Goal: Find specific page/section: Find specific page/section

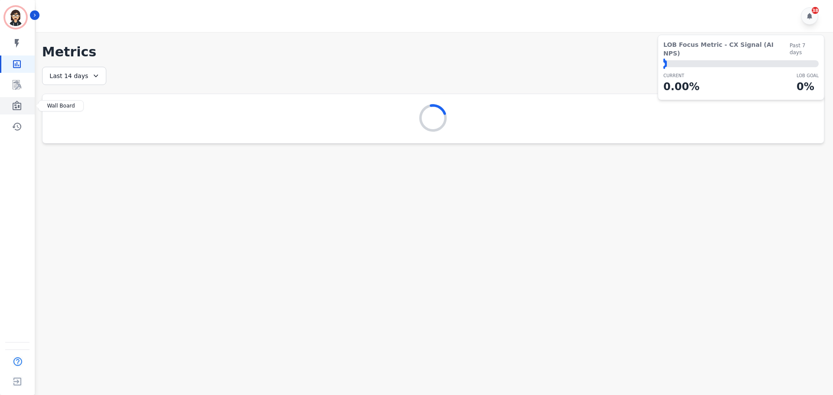
click at [19, 101] on icon "Sidebar" at bounding box center [17, 106] width 10 height 10
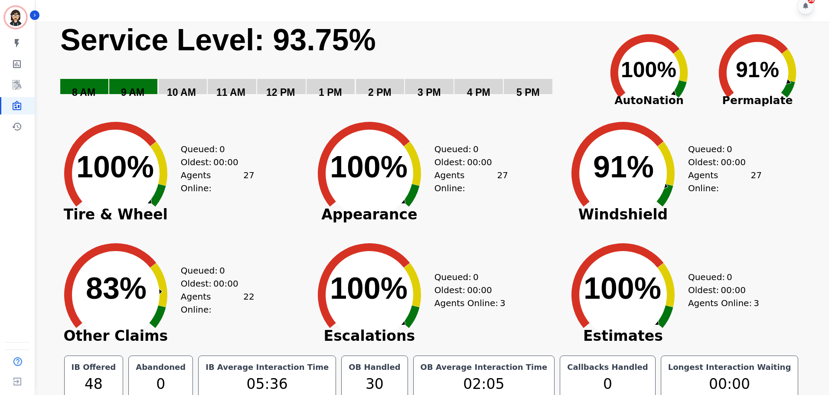
scroll to position [20, 0]
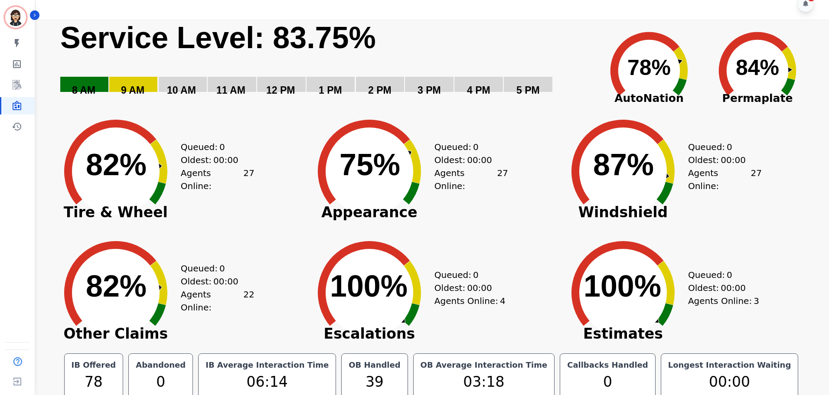
scroll to position [20, 0]
